Goal: Use online tool/utility: Utilize a website feature to perform a specific function

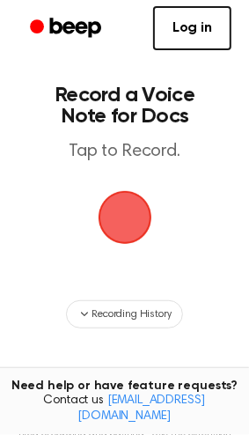
click at [130, 227] on span "button" at bounding box center [124, 217] width 49 height 49
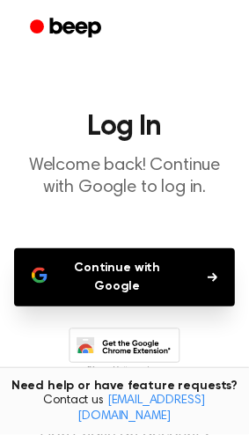
click at [121, 274] on button "Continue with Google" at bounding box center [124, 278] width 221 height 58
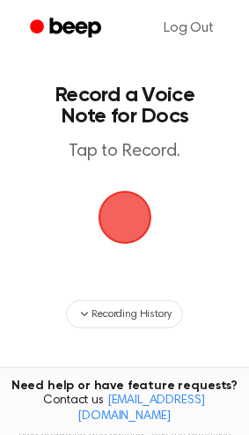
click at [118, 225] on span "button" at bounding box center [125, 217] width 98 height 98
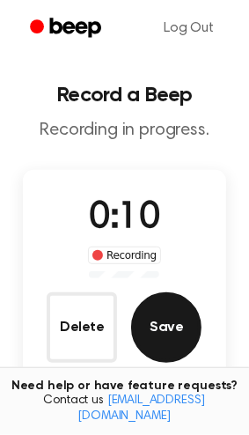
click at [155, 331] on button "Save" at bounding box center [166, 328] width 71 height 71
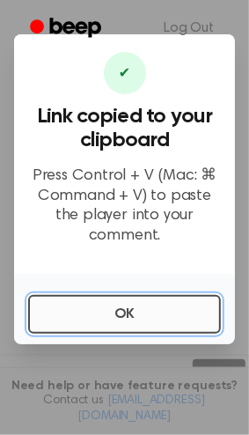
click at [93, 305] on button "OK" at bounding box center [124, 314] width 193 height 39
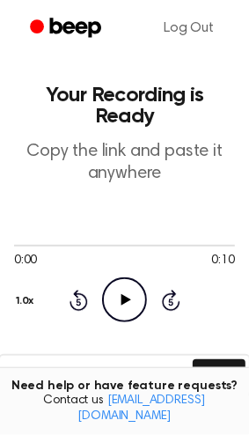
scroll to position [279, 0]
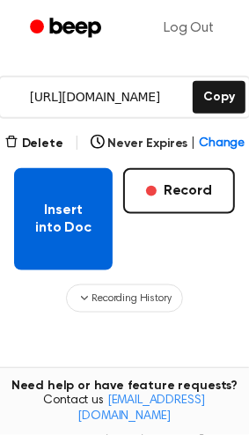
click at [62, 200] on button "Insert into Doc" at bounding box center [63, 219] width 99 height 102
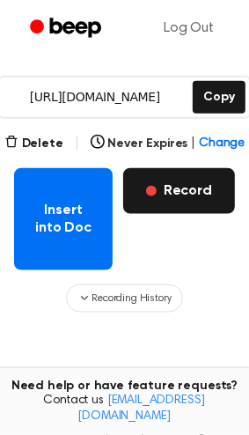
click at [184, 175] on button "Record" at bounding box center [179, 191] width 112 height 46
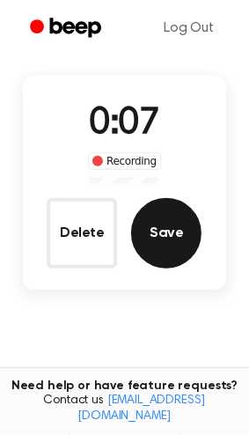
click at [169, 252] on button "Save" at bounding box center [166, 233] width 71 height 71
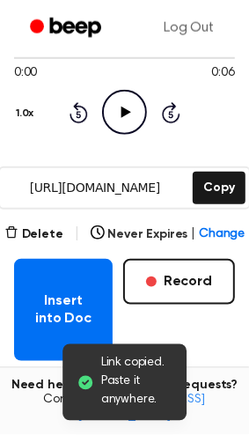
scroll to position [279, 0]
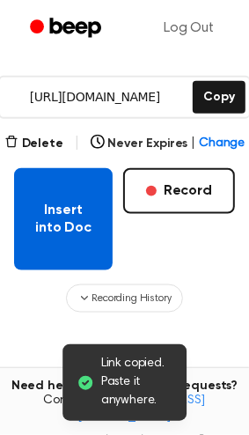
click at [48, 221] on button "Insert into Doc" at bounding box center [63, 219] width 99 height 102
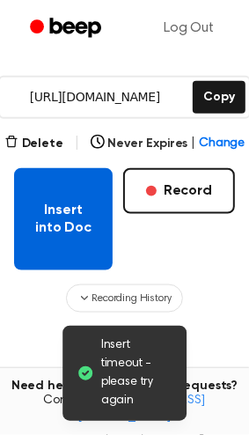
scroll to position [372, 0]
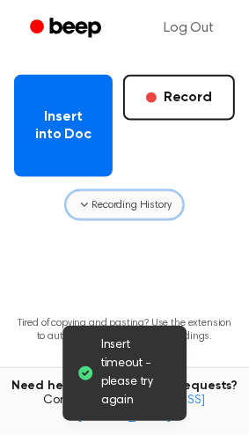
click at [116, 197] on span "Recording History" at bounding box center [131, 205] width 79 height 16
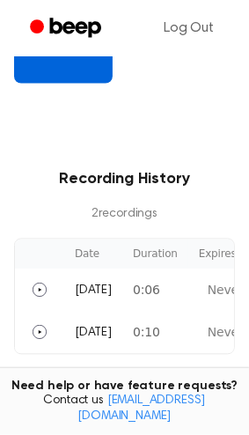
scroll to position [670, 0]
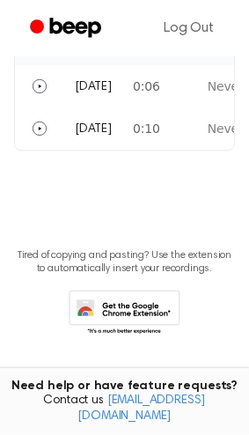
click at [102, 304] on icon at bounding box center [125, 314] width 112 height 48
